Goal: Task Accomplishment & Management: Use online tool/utility

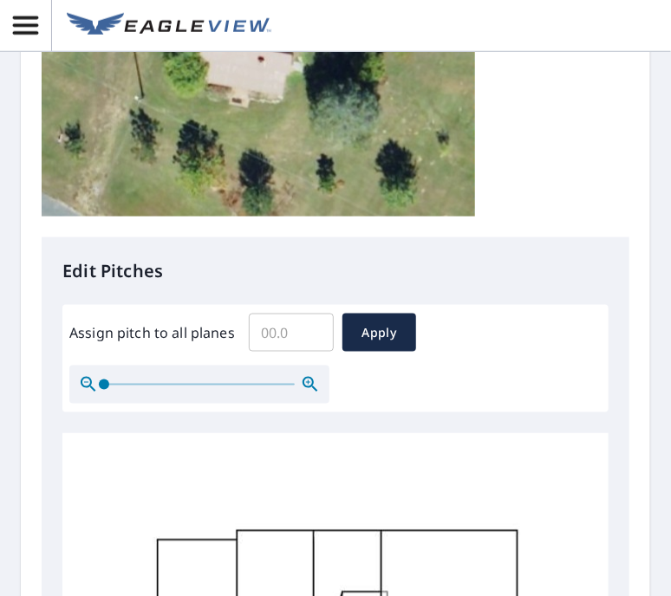
scroll to position [501, 0]
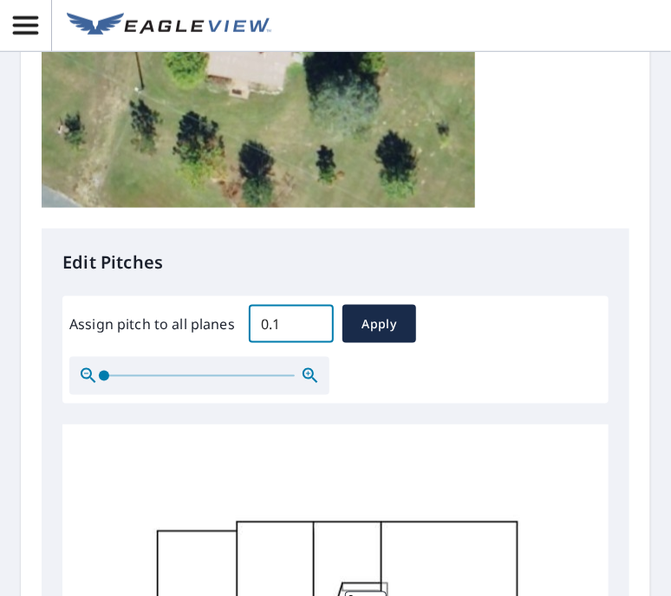
click at [309, 318] on input "0.1" at bounding box center [291, 324] width 85 height 49
click at [309, 318] on input "0.3" at bounding box center [291, 324] width 85 height 49
click at [309, 318] on input "0.4" at bounding box center [291, 324] width 85 height 49
click at [309, 318] on input "0.5" at bounding box center [291, 324] width 85 height 49
click at [309, 318] on input "0.6" at bounding box center [291, 324] width 85 height 49
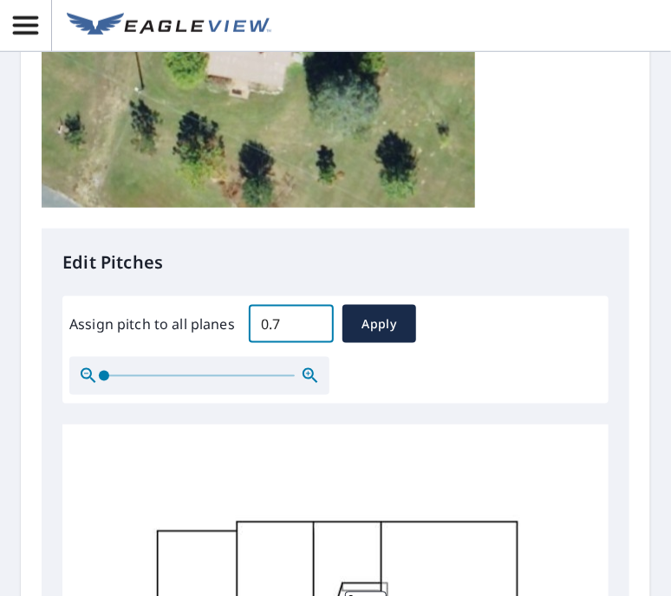
click at [309, 318] on input "0.7" at bounding box center [291, 324] width 85 height 49
click at [309, 318] on input "0.8" at bounding box center [291, 324] width 85 height 49
click at [309, 318] on input "0.9" at bounding box center [291, 324] width 85 height 49
click at [309, 318] on input "1" at bounding box center [291, 324] width 85 height 49
click at [309, 318] on input "1.1" at bounding box center [291, 324] width 85 height 49
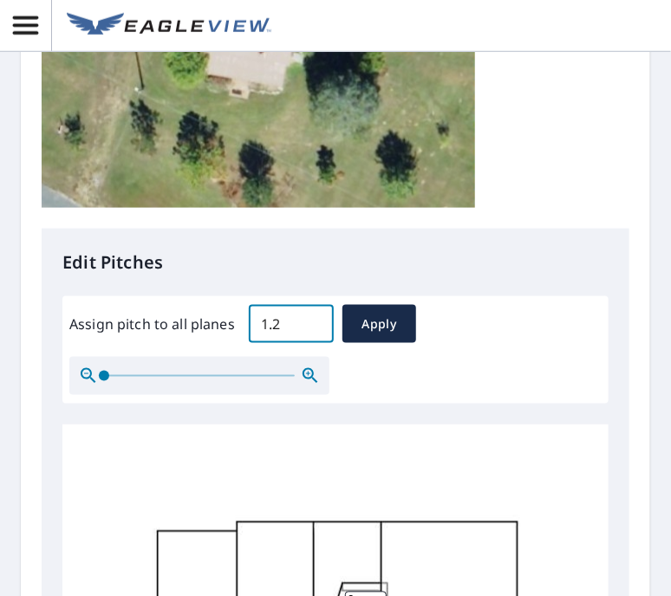
click at [309, 318] on input "1.2" at bounding box center [291, 324] width 85 height 49
click at [309, 318] on input "1.3" at bounding box center [291, 324] width 85 height 49
click at [309, 318] on input "1.4" at bounding box center [291, 324] width 85 height 49
click at [309, 318] on input "1.5" at bounding box center [291, 324] width 85 height 49
click at [309, 318] on input "1.6" at bounding box center [291, 324] width 85 height 49
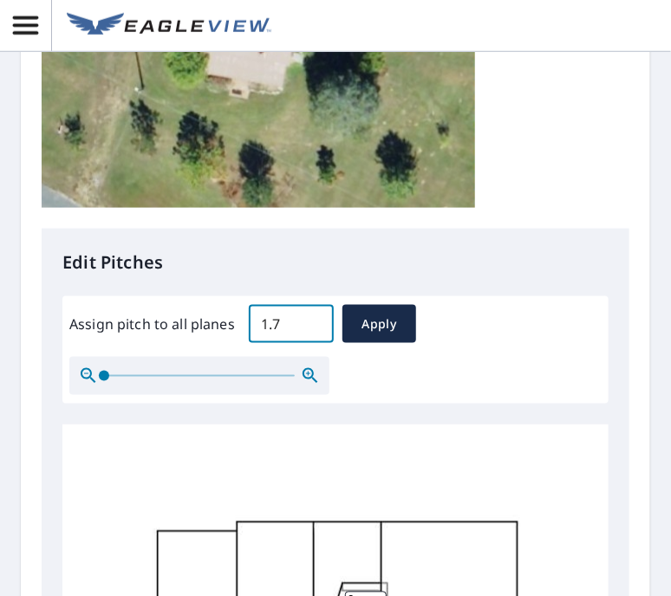
click at [309, 318] on input "1.7" at bounding box center [291, 324] width 85 height 49
click at [309, 318] on input "1.8" at bounding box center [291, 324] width 85 height 49
click at [309, 318] on input "1.9" at bounding box center [291, 324] width 85 height 49
click at [309, 318] on input "2" at bounding box center [291, 324] width 85 height 49
click at [309, 318] on input "2.1" at bounding box center [291, 324] width 85 height 49
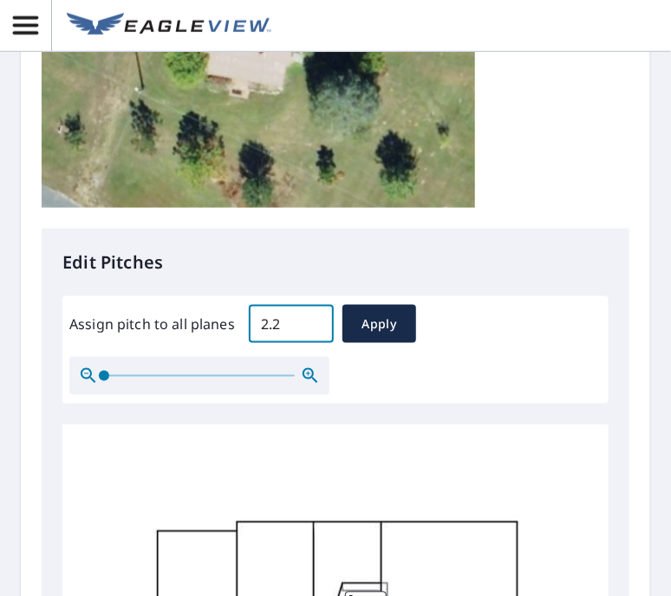
click at [309, 318] on input "2.2" at bounding box center [291, 324] width 85 height 49
click at [309, 318] on input "2.3" at bounding box center [291, 324] width 85 height 49
click at [309, 318] on input "2.4" at bounding box center [291, 324] width 85 height 49
click at [309, 318] on input "2.5" at bounding box center [291, 324] width 85 height 49
click at [309, 318] on input "2.6" at bounding box center [291, 324] width 85 height 49
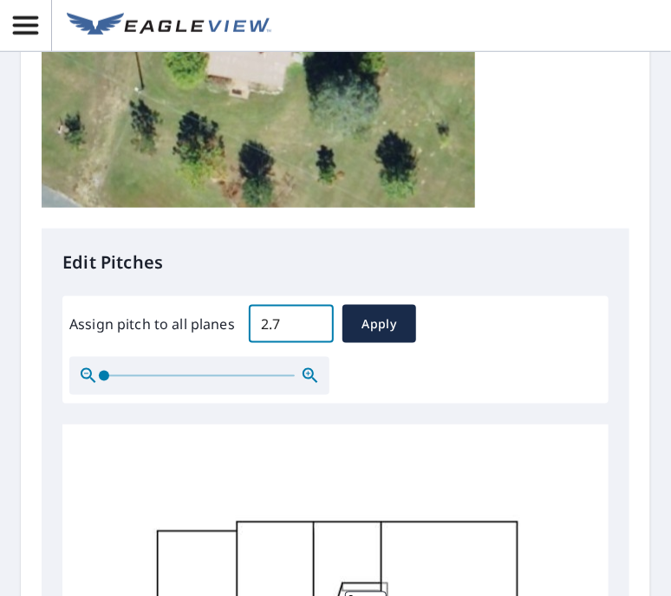
click at [309, 318] on input "2.7" at bounding box center [291, 324] width 85 height 49
click at [309, 318] on input "2.8" at bounding box center [291, 324] width 85 height 49
click at [309, 318] on input "2.9" at bounding box center [291, 324] width 85 height 49
click at [309, 318] on input "3" at bounding box center [291, 324] width 85 height 49
click at [309, 318] on input "3.1" at bounding box center [291, 324] width 85 height 49
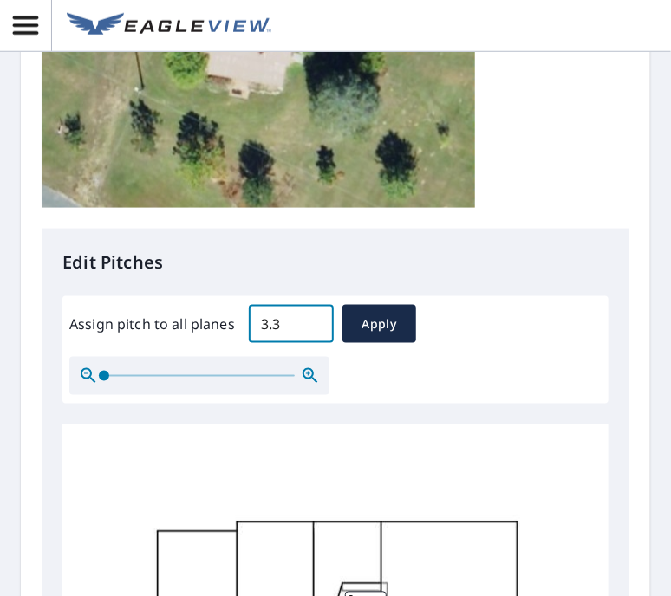
click at [309, 318] on input "3.3" at bounding box center [291, 324] width 85 height 49
click at [309, 318] on input "3.4" at bounding box center [291, 324] width 85 height 49
click at [309, 318] on input "3.5" at bounding box center [291, 324] width 85 height 49
click at [309, 318] on input "3.6" at bounding box center [291, 324] width 85 height 49
click at [309, 318] on input "3.7" at bounding box center [291, 324] width 85 height 49
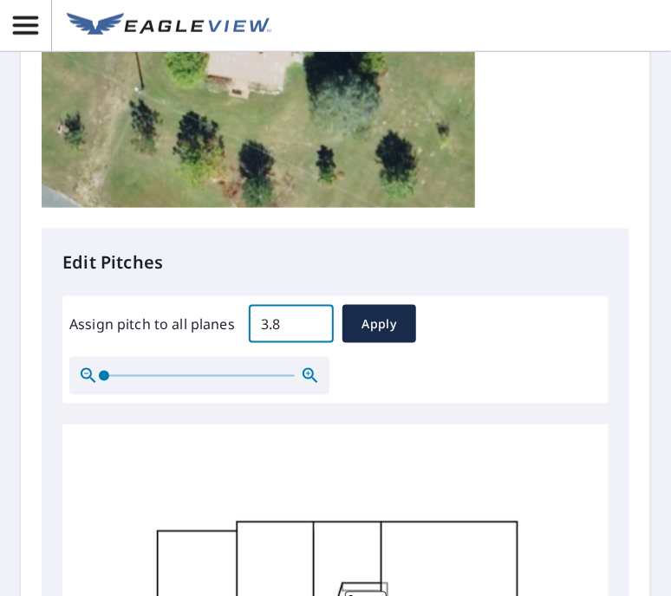
click at [309, 318] on input "3.8" at bounding box center [291, 324] width 85 height 49
click at [309, 318] on input "3.9" at bounding box center [291, 324] width 85 height 49
click at [309, 318] on input "4" at bounding box center [291, 324] width 85 height 49
click at [309, 318] on input "4.1" at bounding box center [291, 324] width 85 height 49
click at [309, 318] on input "4.2" at bounding box center [291, 324] width 85 height 49
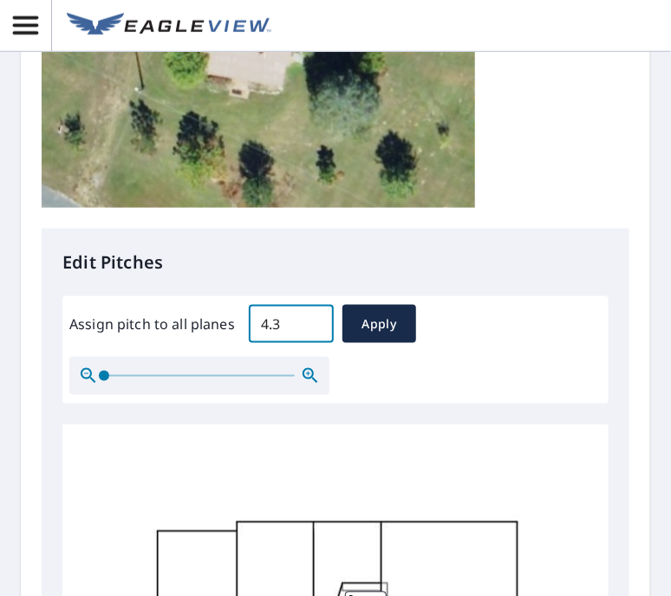
click at [309, 318] on input "4.3" at bounding box center [291, 324] width 85 height 49
click at [309, 318] on input "4.4" at bounding box center [291, 324] width 85 height 49
click at [309, 318] on input "4.5" at bounding box center [291, 324] width 85 height 49
click at [309, 318] on input "4.6" at bounding box center [291, 324] width 85 height 49
click at [309, 318] on input "4.7" at bounding box center [291, 324] width 85 height 49
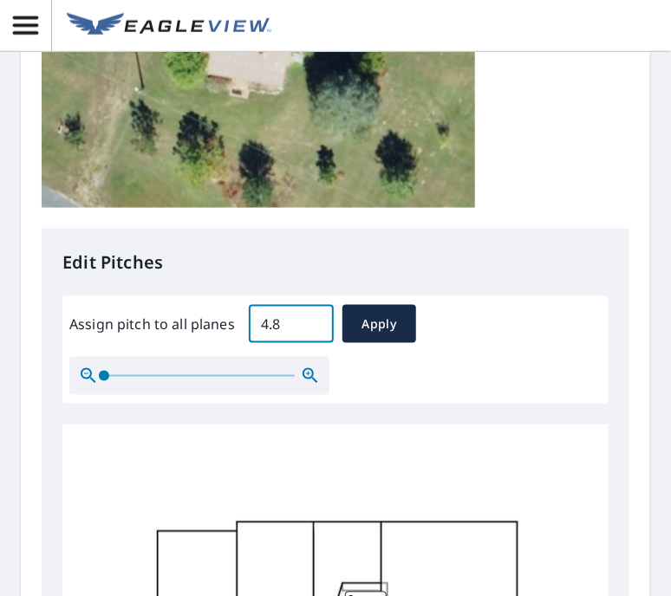
click at [309, 318] on input "4.8" at bounding box center [291, 324] width 85 height 49
click at [309, 318] on input "4.9" at bounding box center [291, 324] width 85 height 49
click at [309, 318] on input "5" at bounding box center [291, 324] width 85 height 49
click at [309, 318] on input "5.1" at bounding box center [291, 324] width 85 height 49
click at [309, 318] on input "5.2" at bounding box center [291, 324] width 85 height 49
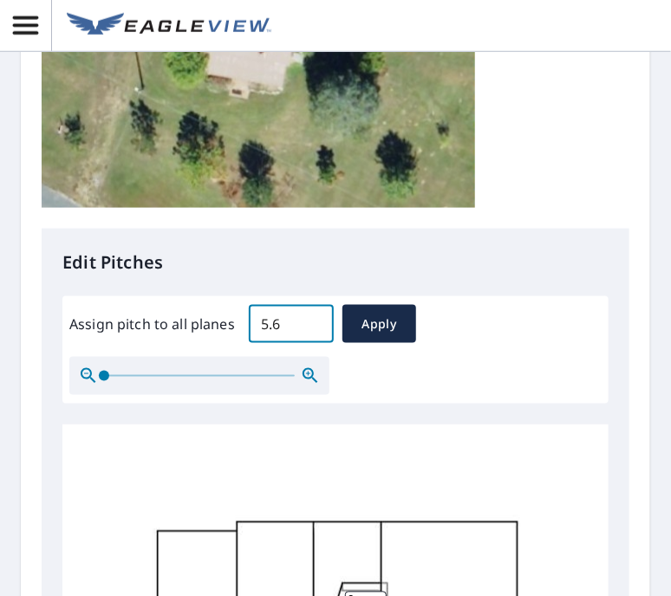
click at [309, 318] on input "5.6" at bounding box center [291, 324] width 85 height 49
click at [309, 318] on input "5.7" at bounding box center [291, 324] width 85 height 49
click at [309, 318] on input "5.8" at bounding box center [291, 324] width 85 height 49
click at [309, 318] on input "5.9" at bounding box center [291, 324] width 85 height 49
click at [309, 318] on input "6.2" at bounding box center [291, 324] width 85 height 49
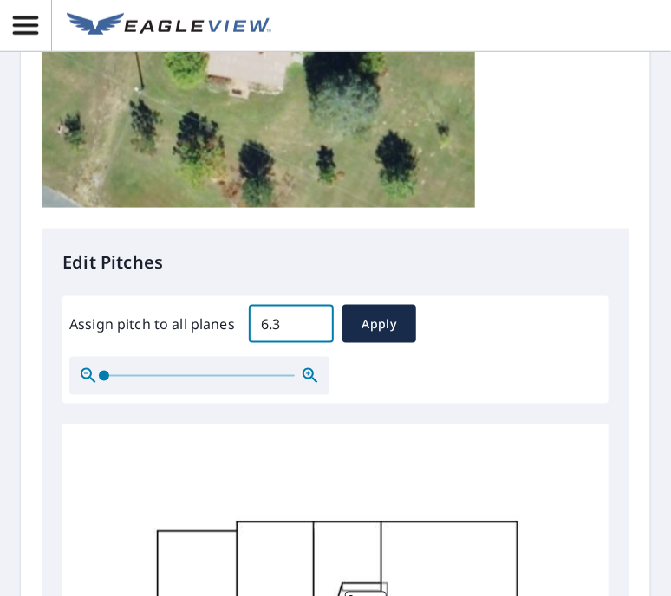
click at [309, 318] on input "6.3" at bounding box center [291, 324] width 85 height 49
click at [309, 318] on input "6.4" at bounding box center [291, 324] width 85 height 49
click at [309, 318] on input "6.5" at bounding box center [291, 324] width 85 height 49
click at [309, 318] on input "6.6" at bounding box center [291, 324] width 85 height 49
click at [309, 318] on input "6.7" at bounding box center [291, 324] width 85 height 49
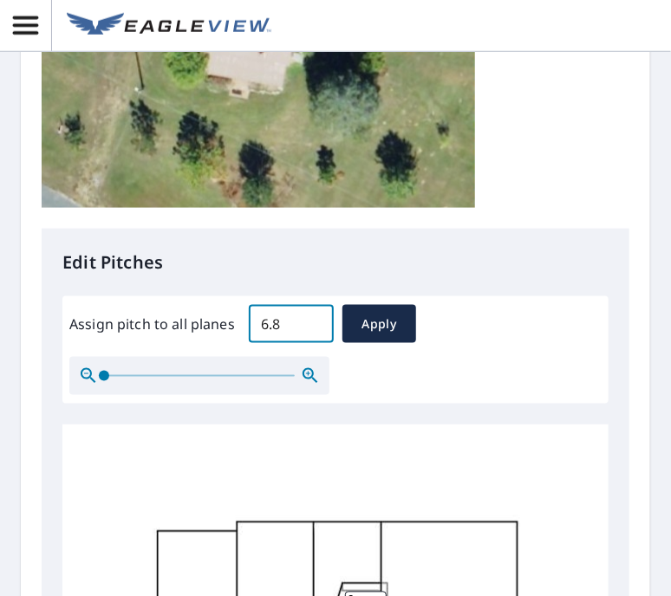
click at [309, 318] on input "6.8" at bounding box center [291, 324] width 85 height 49
click at [309, 318] on input "6.9" at bounding box center [291, 324] width 85 height 49
click at [309, 318] on input "7" at bounding box center [291, 324] width 85 height 49
click at [309, 318] on input "7.1" at bounding box center [291, 324] width 85 height 49
click at [309, 318] on input "7.4" at bounding box center [291, 324] width 85 height 49
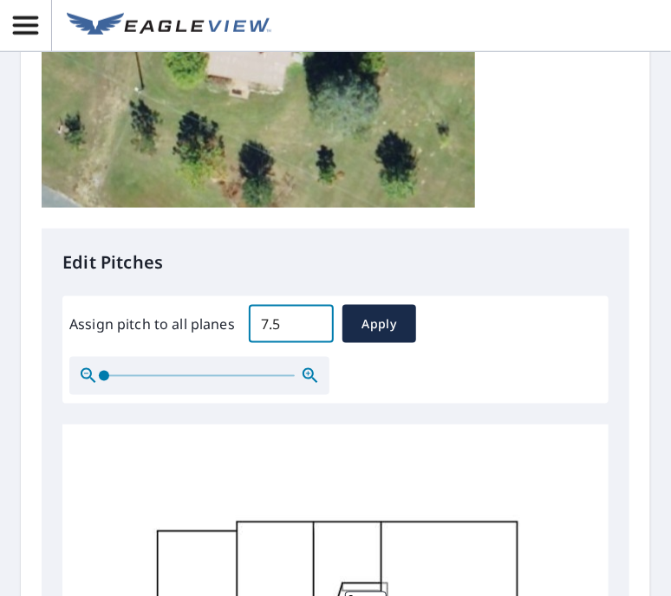
click at [309, 318] on input "7.5" at bounding box center [291, 324] width 85 height 49
click at [309, 318] on input "7.6" at bounding box center [291, 324] width 85 height 49
click at [309, 318] on input "7.7" at bounding box center [291, 324] width 85 height 49
click at [309, 318] on input "7.8" at bounding box center [291, 324] width 85 height 49
click at [309, 318] on input "7.9" at bounding box center [291, 324] width 85 height 49
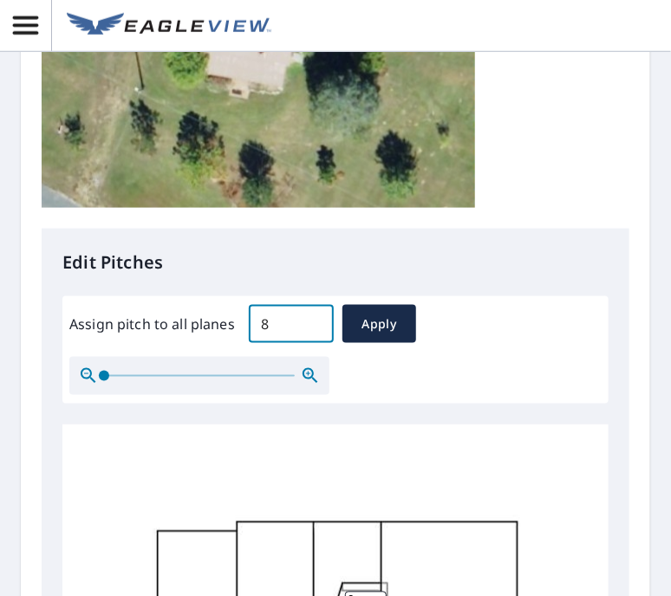
type input "8"
click at [309, 318] on input "8" at bounding box center [291, 324] width 85 height 49
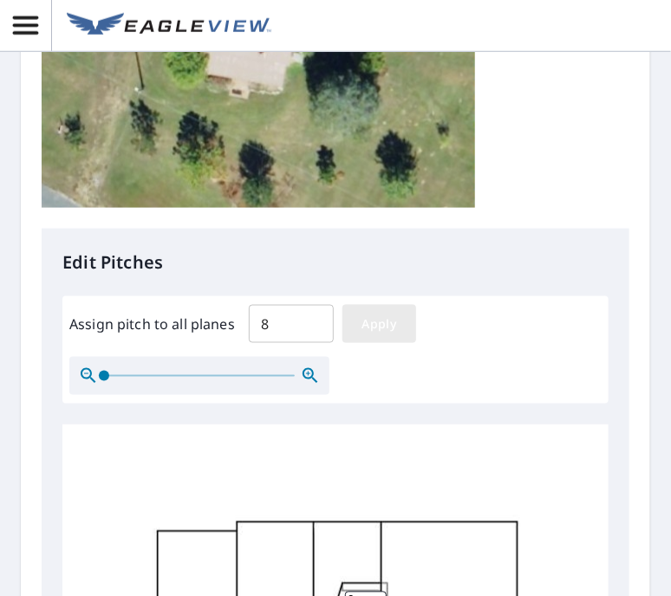
click at [373, 321] on span "Apply" at bounding box center [379, 325] width 46 height 22
type input "8"
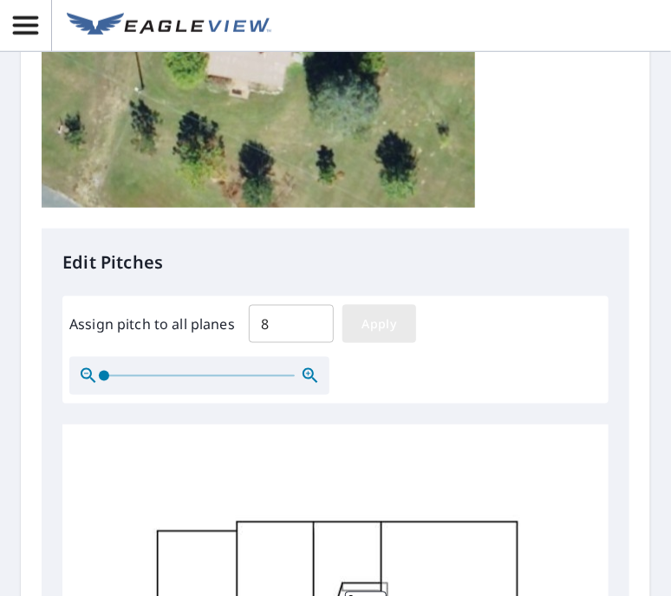
type input "8"
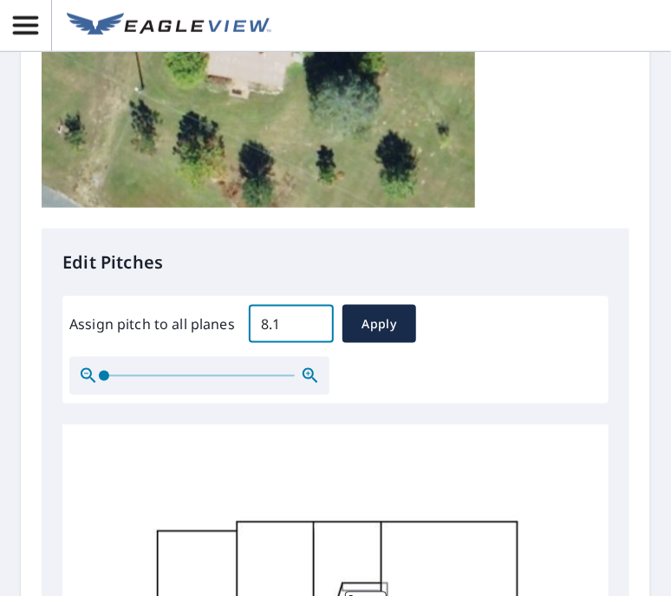
click at [314, 318] on input "8.1" at bounding box center [291, 324] width 85 height 49
click at [314, 318] on input "8.6" at bounding box center [291, 324] width 85 height 49
click at [314, 318] on input "8.7" at bounding box center [291, 324] width 85 height 49
click at [314, 318] on input "8.8" at bounding box center [291, 324] width 85 height 49
type input "8.9"
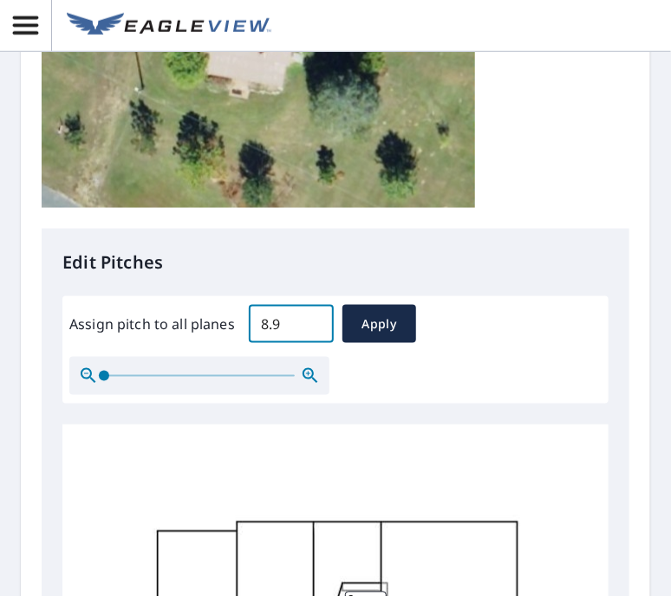
click at [314, 318] on input "8.9" at bounding box center [291, 324] width 85 height 49
click at [372, 327] on span "Apply" at bounding box center [379, 325] width 46 height 22
type input "8.9"
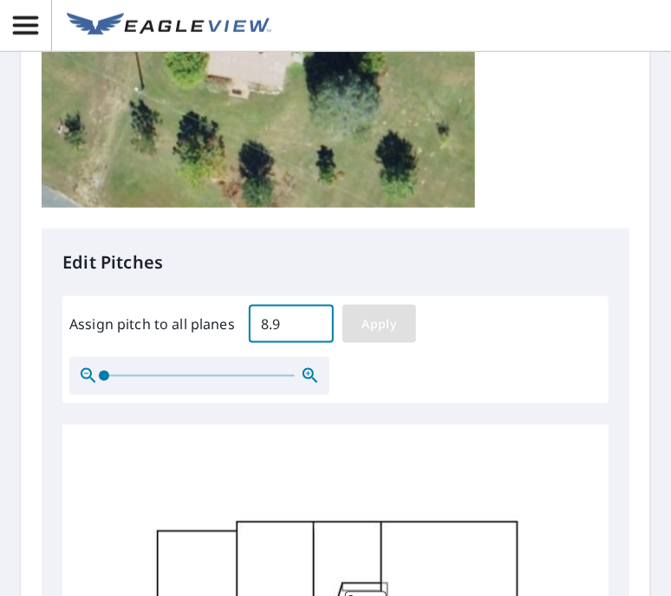
type input "8.9"
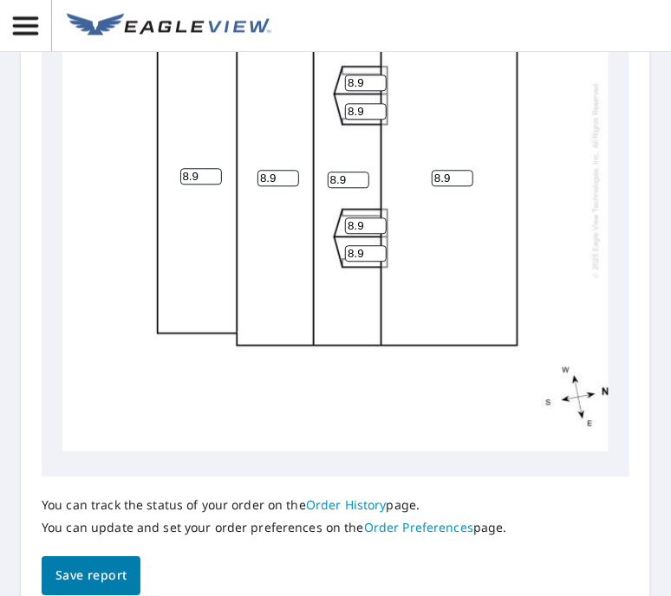
scroll to position [1117, 0]
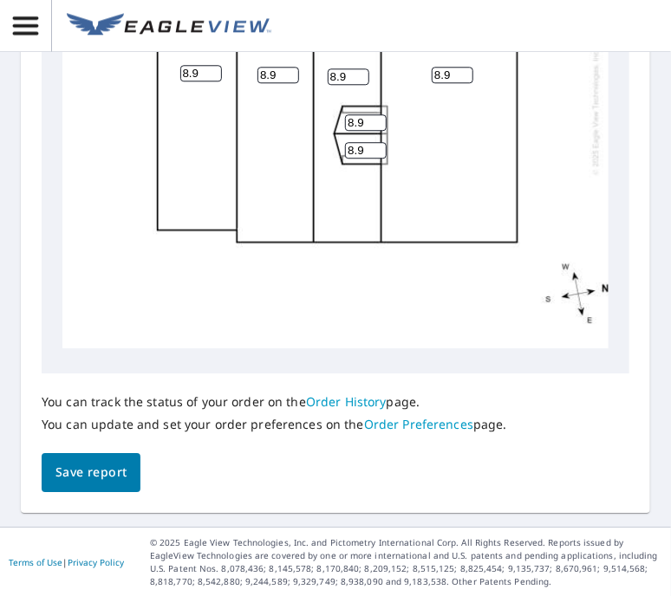
click at [99, 467] on span "Save report" at bounding box center [90, 473] width 71 height 22
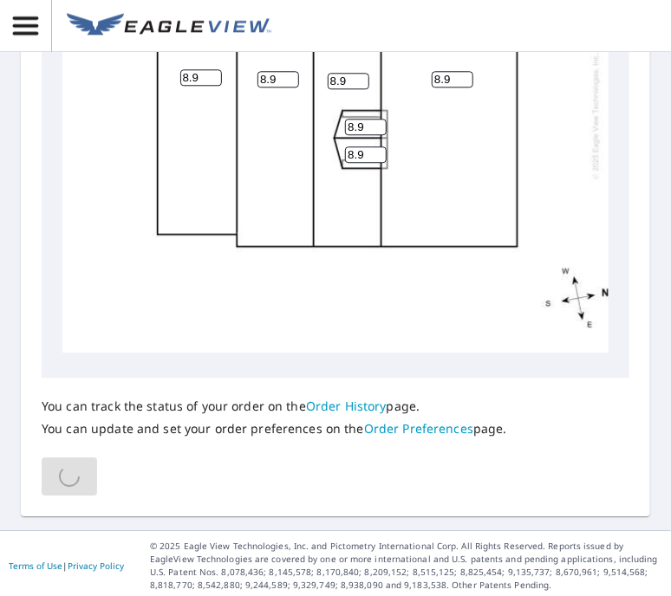
scroll to position [1116, 0]
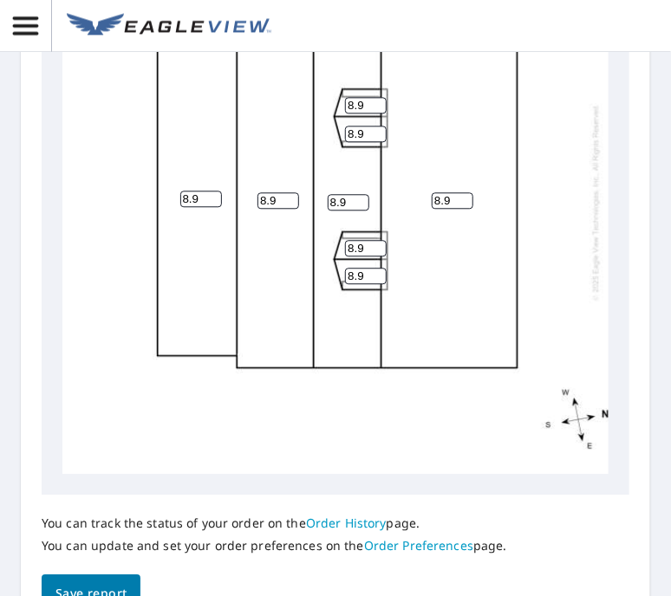
scroll to position [1117, 0]
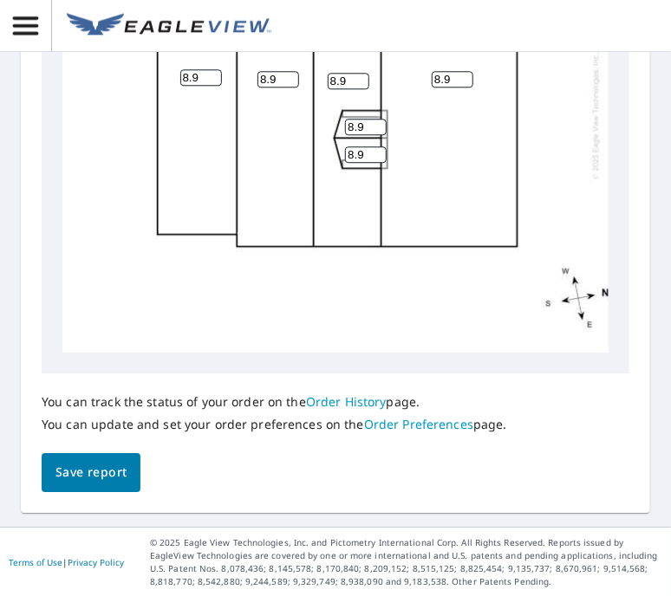
click at [94, 472] on span "Save report" at bounding box center [90, 473] width 71 height 22
